Goal: Information Seeking & Learning: Check status

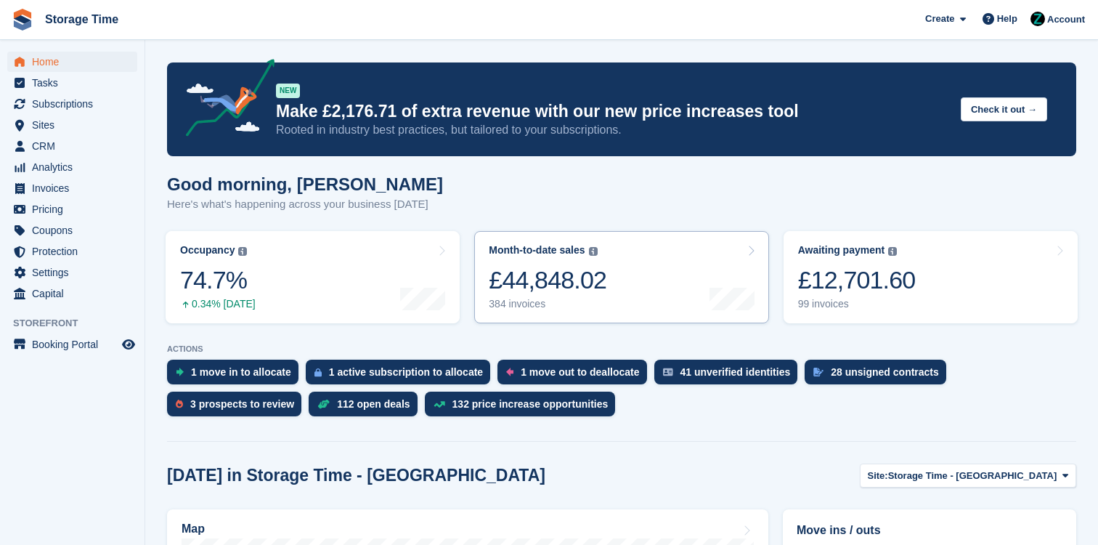
click at [607, 258] on div "Month-to-date sales The sum of all finalised invoices generated this month to d…" at bounding box center [548, 277] width 118 height 66
click at [995, 108] on button "Check it out →" at bounding box center [1004, 109] width 86 height 24
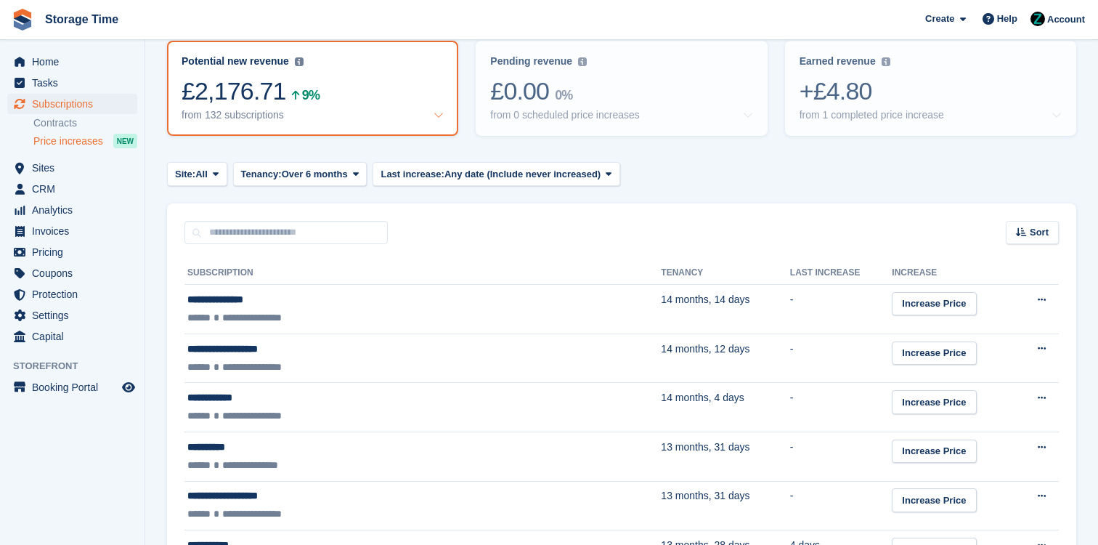
scroll to position [174, 0]
click at [407, 118] on div "from 132 subscriptions" at bounding box center [313, 116] width 262 height 12
click at [440, 118] on icon at bounding box center [439, 115] width 10 height 10
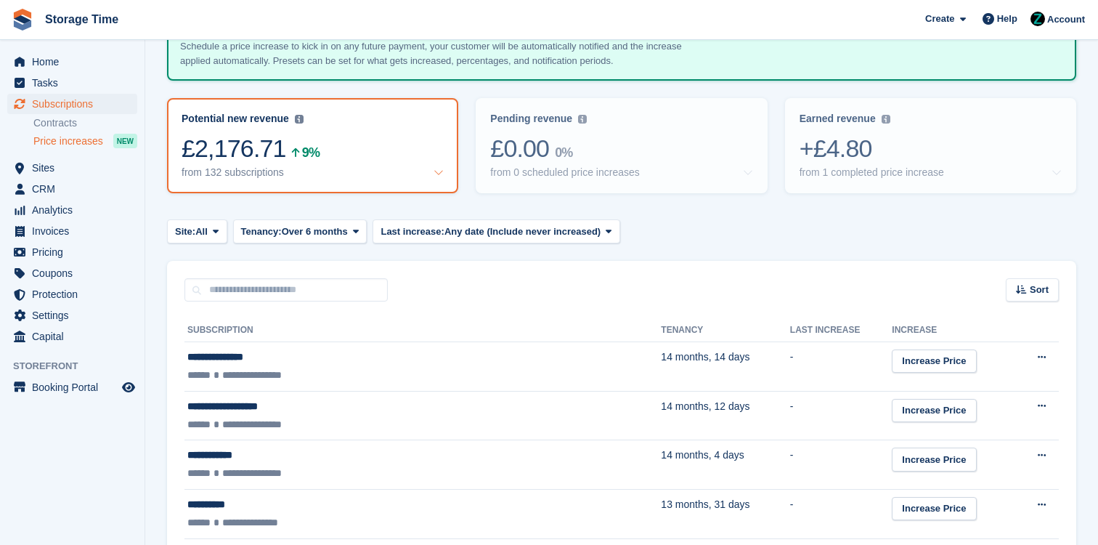
scroll to position [115, 0]
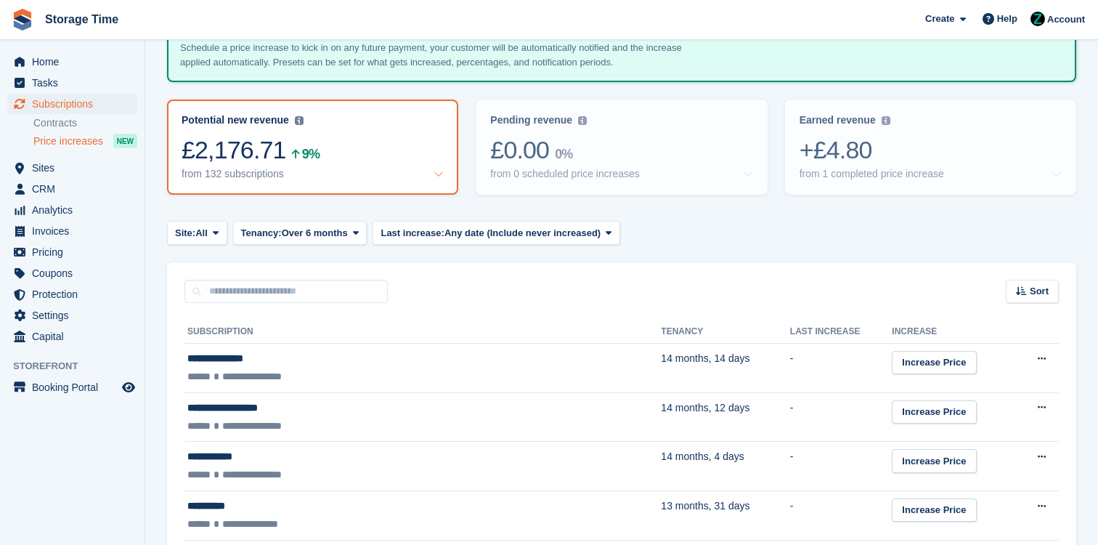
click at [437, 174] on icon at bounding box center [439, 174] width 10 height 10
click at [882, 118] on img at bounding box center [886, 120] width 9 height 9
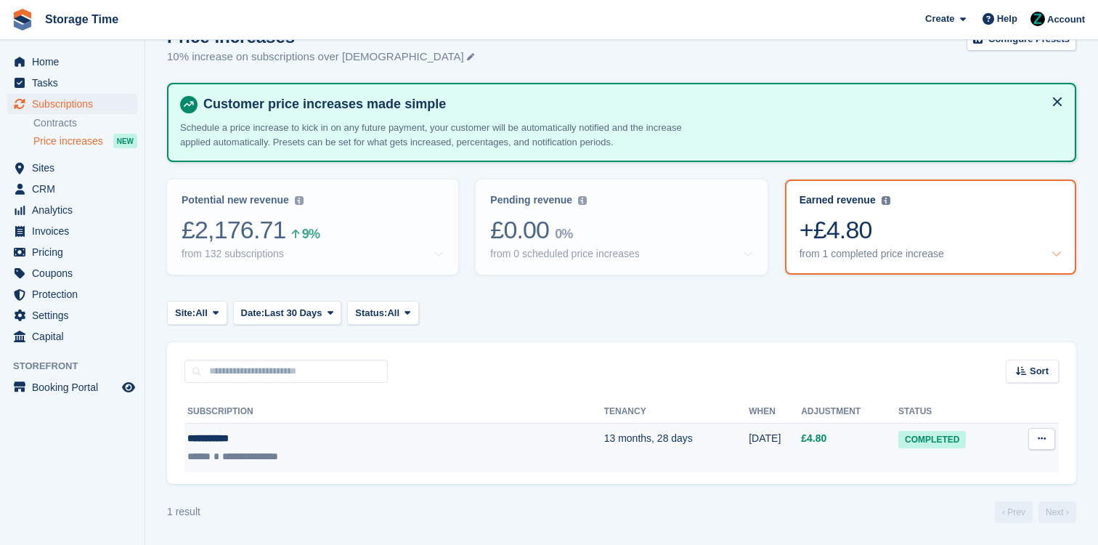
scroll to position [35, 0]
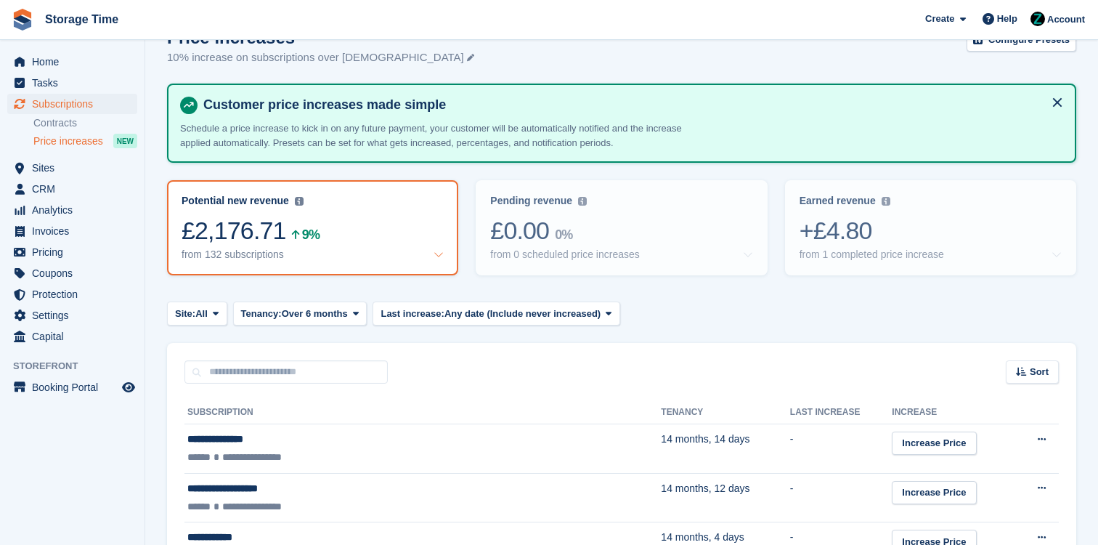
click at [330, 222] on div "£2,176.71 9%" at bounding box center [313, 231] width 262 height 30
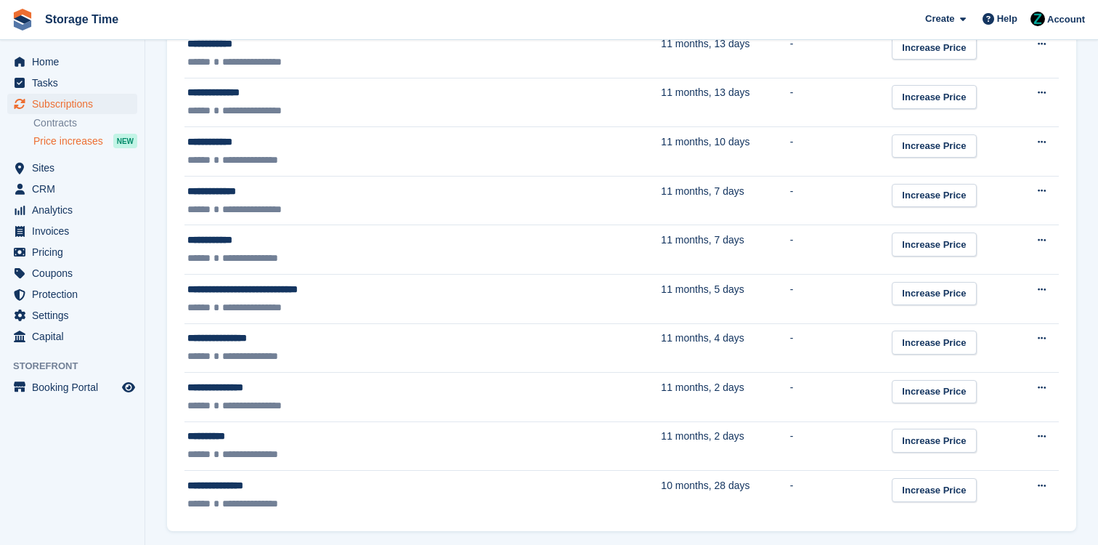
scroll to position [2441, 0]
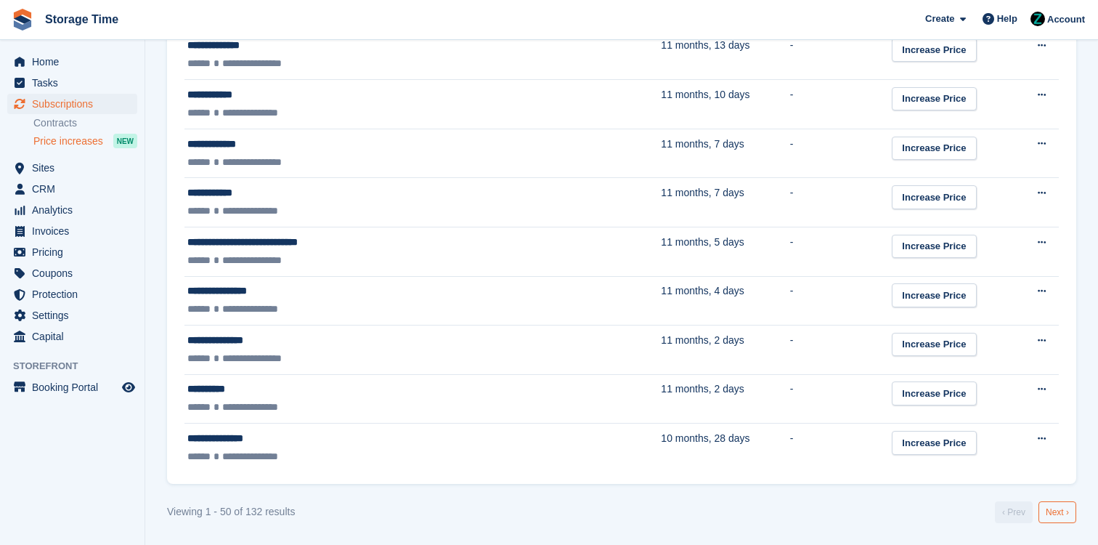
click at [1052, 515] on link "Next ›" at bounding box center [1058, 512] width 38 height 22
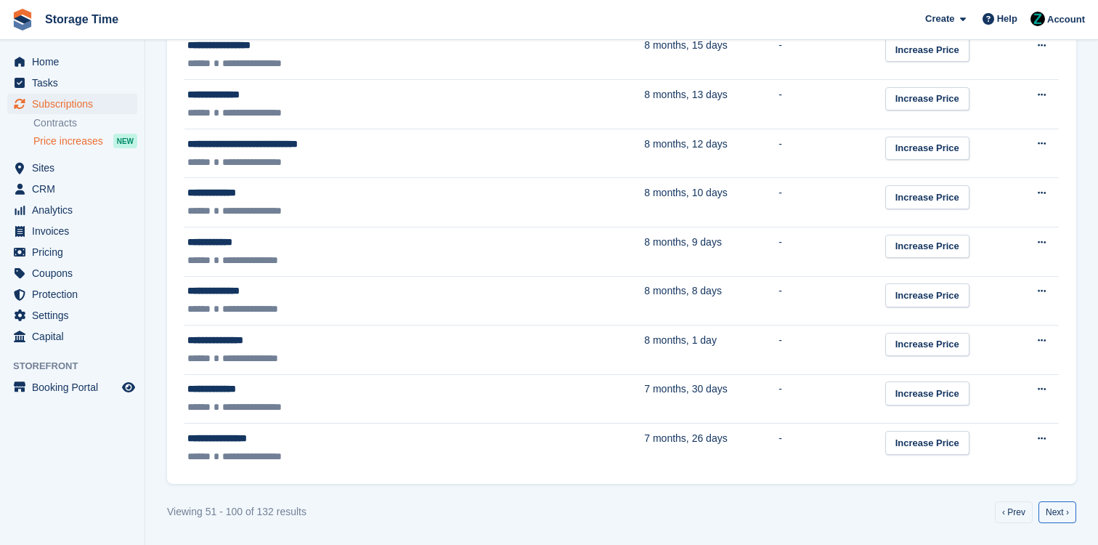
click at [1052, 515] on link "Next ›" at bounding box center [1058, 512] width 38 height 22
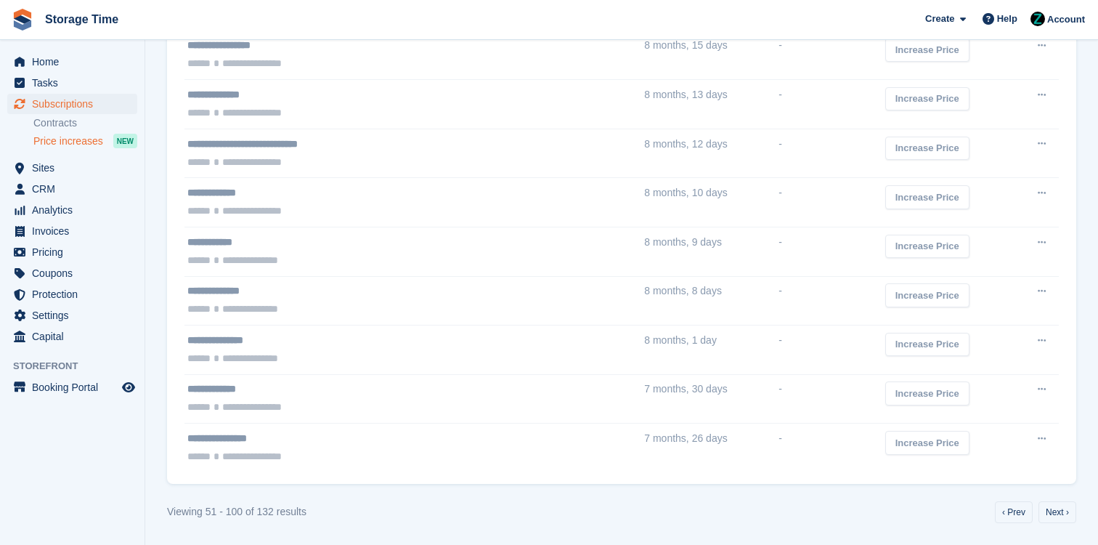
scroll to position [1557, 0]
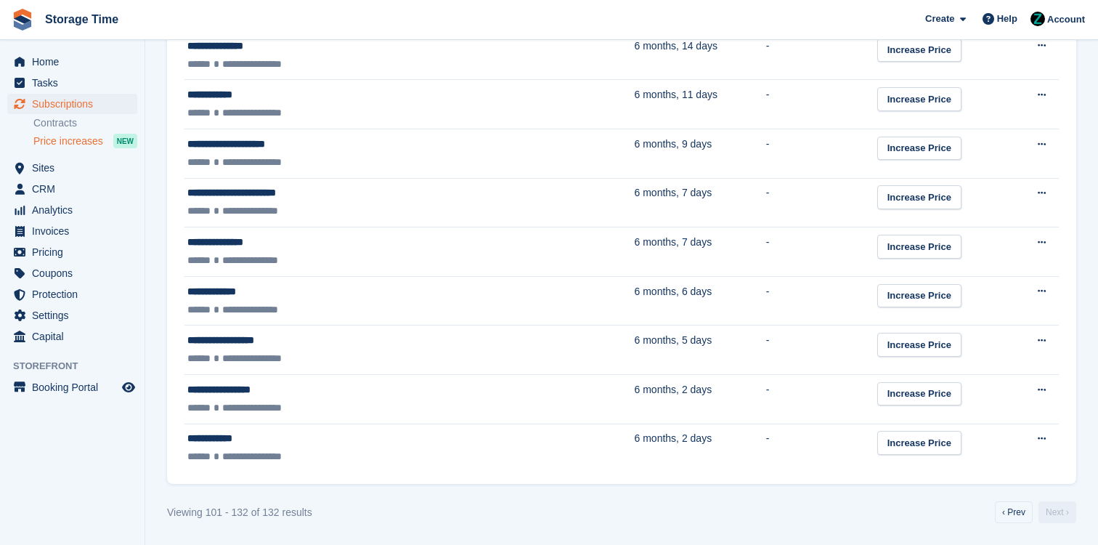
click at [1052, 515] on link "Next ›" at bounding box center [1058, 512] width 38 height 22
click at [1005, 512] on link "‹ Prev" at bounding box center [1014, 512] width 38 height 22
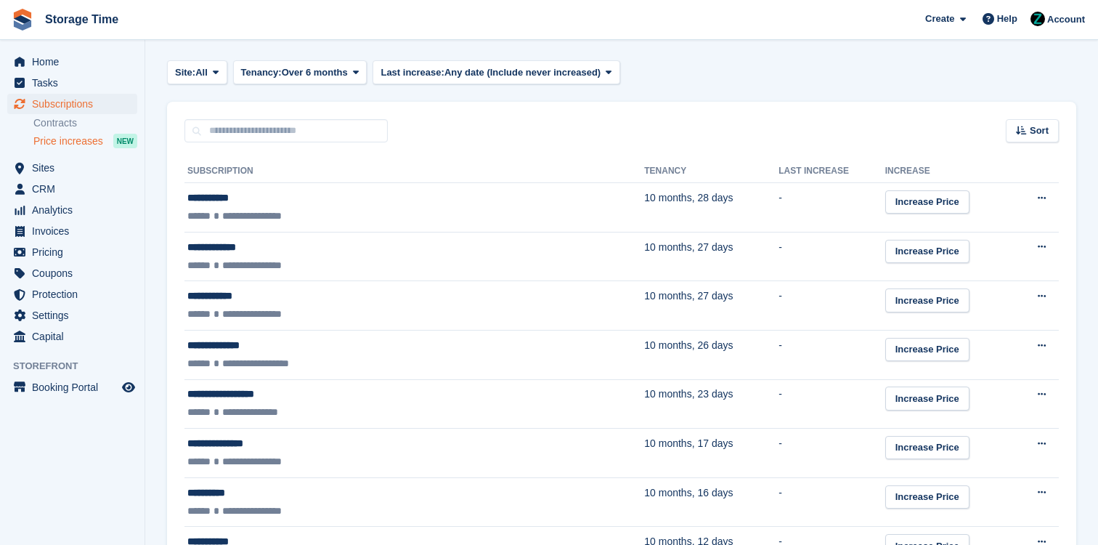
scroll to position [269, 0]
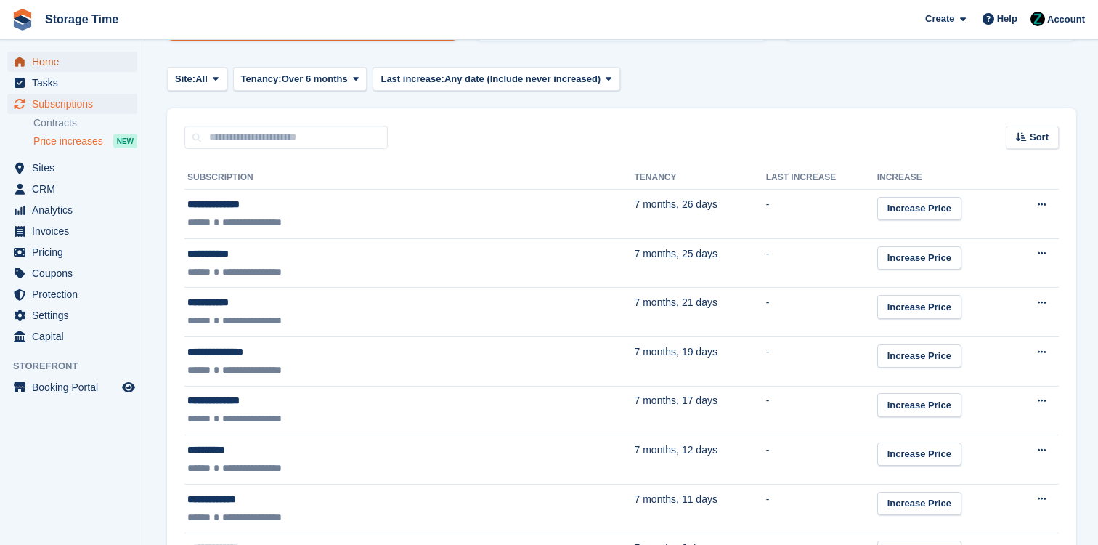
click at [65, 66] on span "Home" at bounding box center [75, 62] width 87 height 20
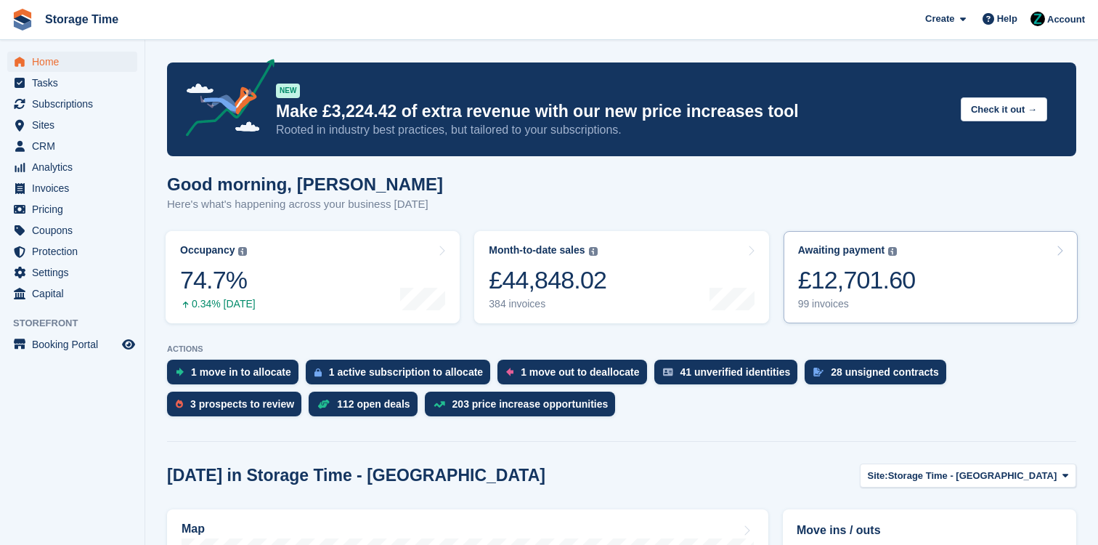
click at [900, 300] on div "99 invoices" at bounding box center [857, 304] width 118 height 12
